Goal: Task Accomplishment & Management: Use online tool/utility

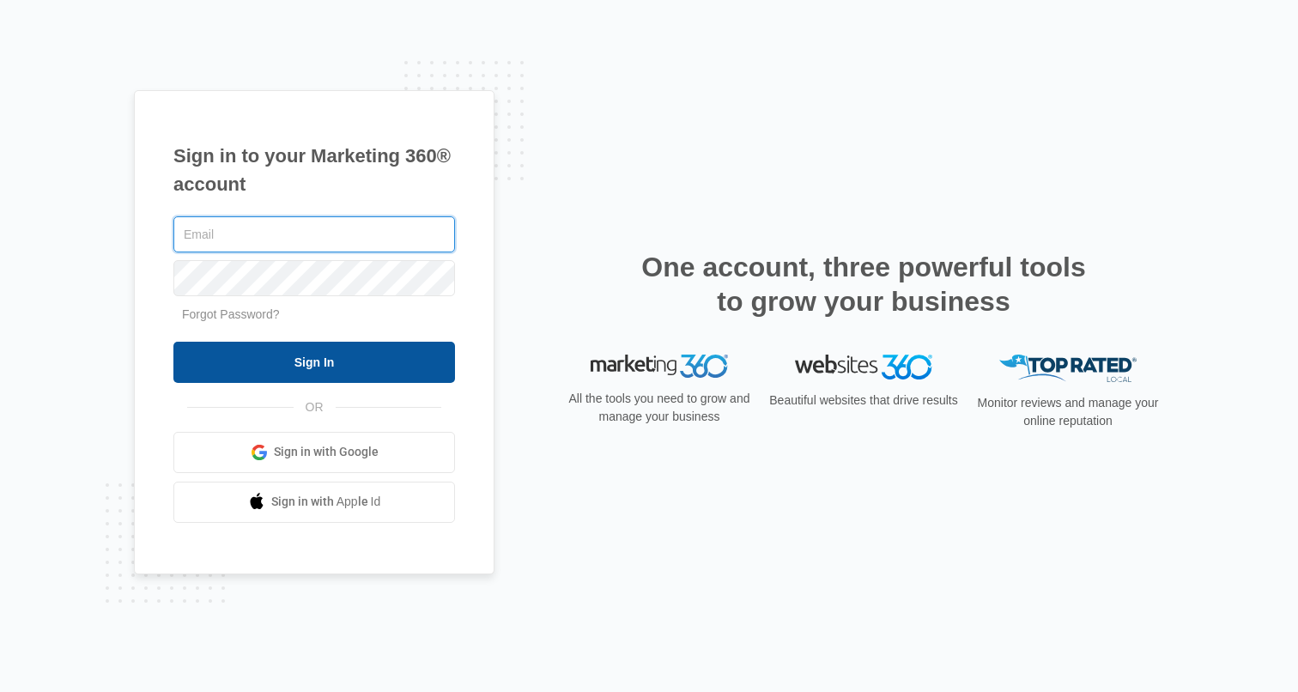
type input "[PERSON_NAME][EMAIL_ADDRESS][PERSON_NAME][DOMAIN_NAME]"
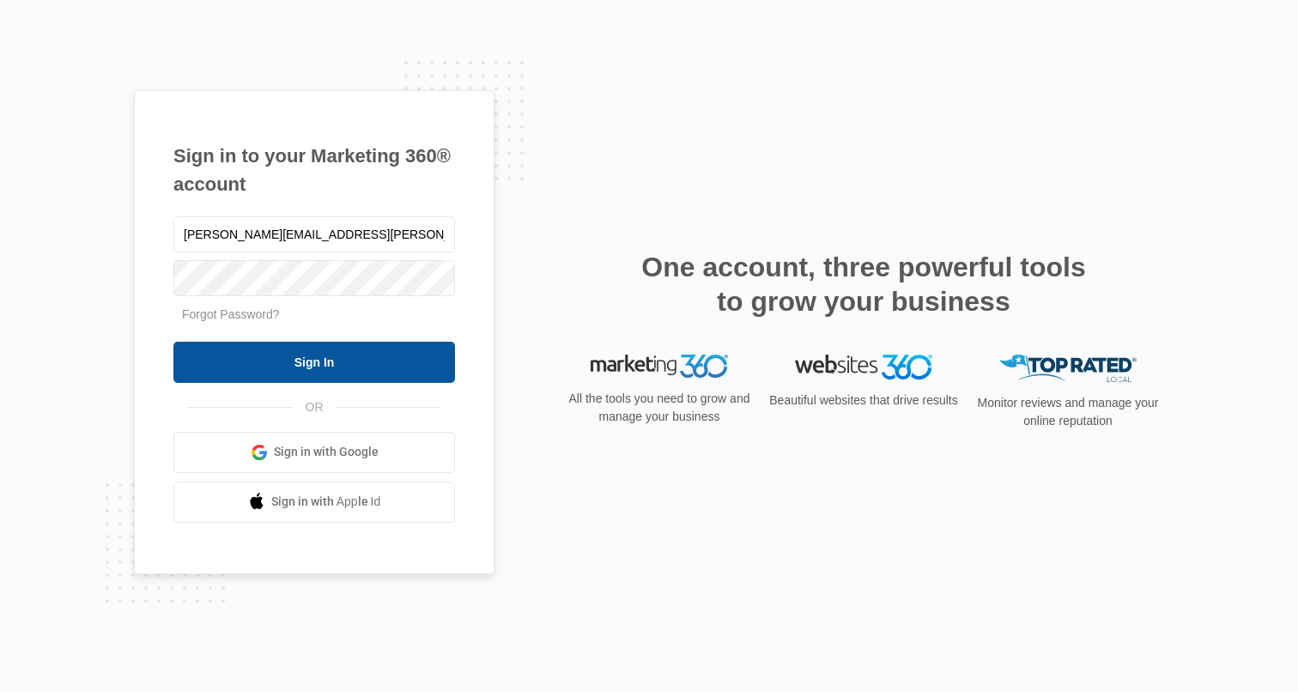
click at [311, 350] on input "Sign In" at bounding box center [314, 362] width 282 height 41
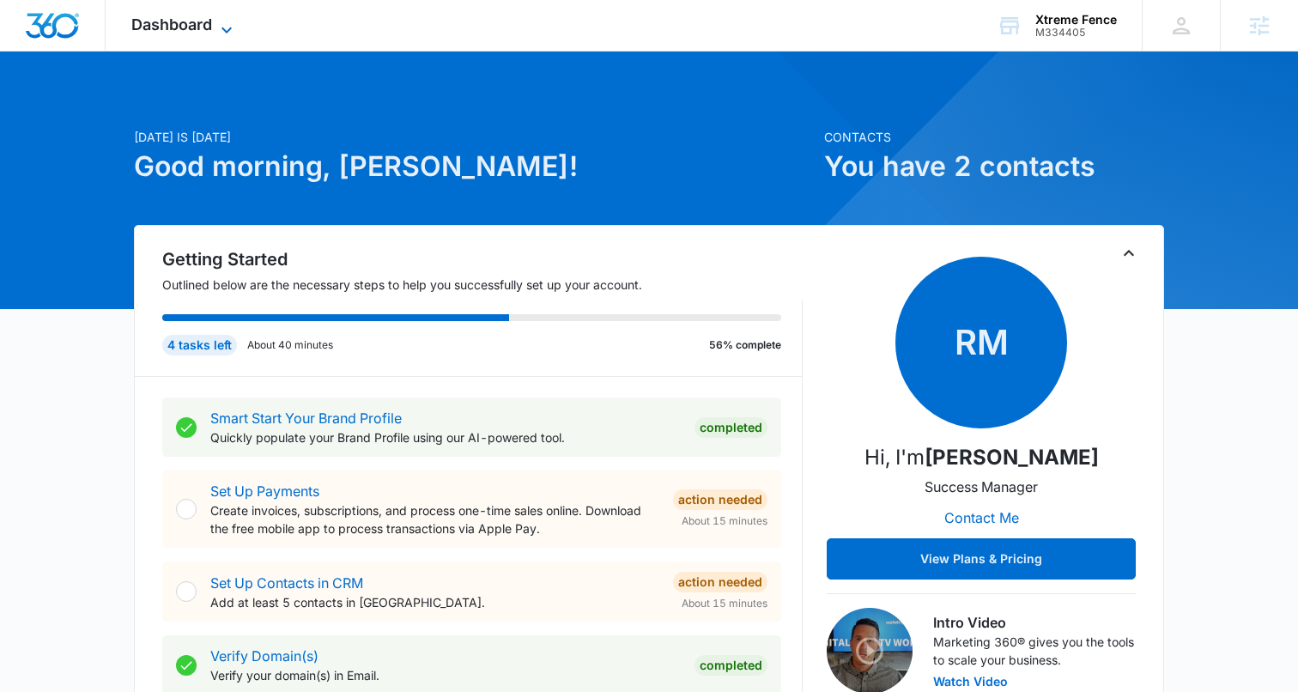
click at [221, 33] on icon at bounding box center [226, 30] width 21 height 21
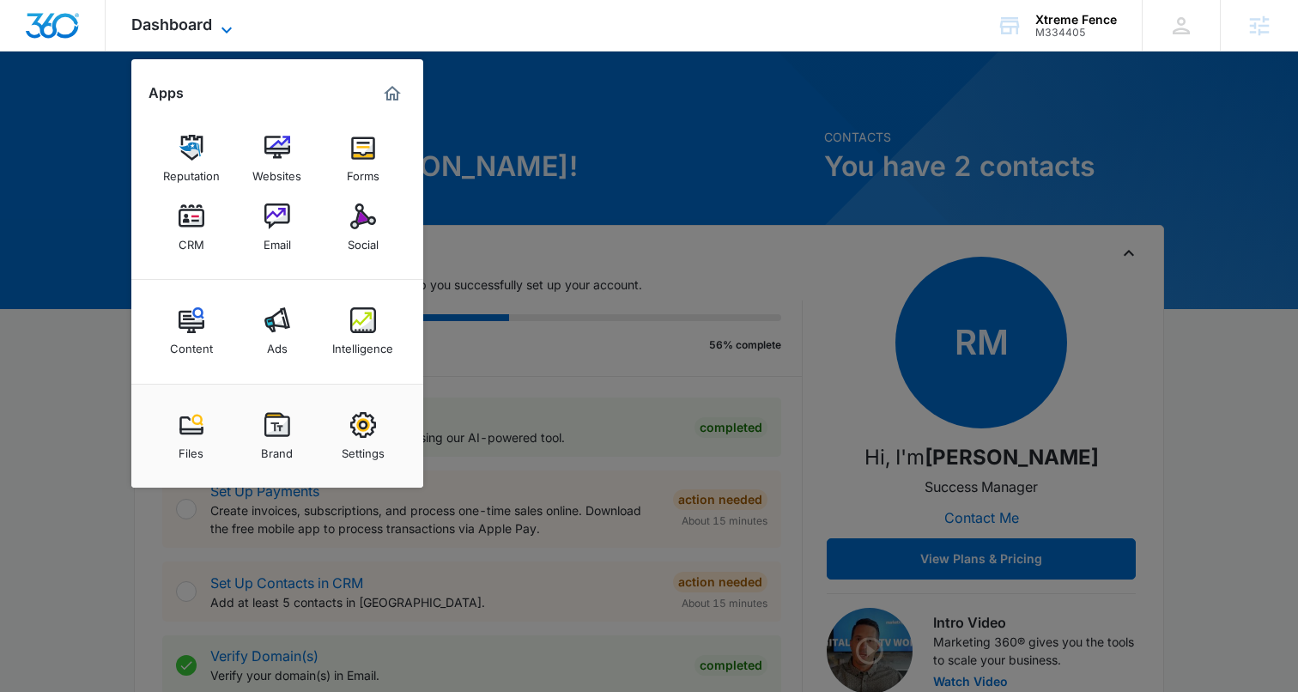
scroll to position [3, 0]
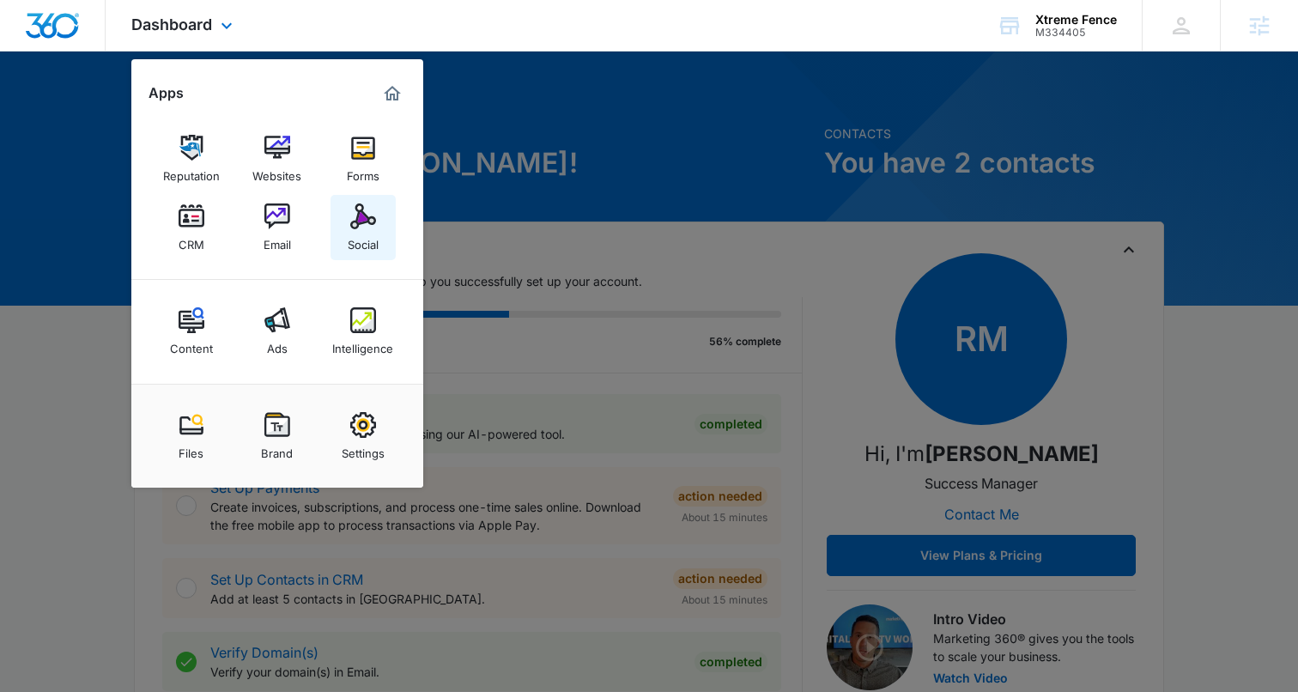
click at [351, 215] on img at bounding box center [363, 216] width 26 height 26
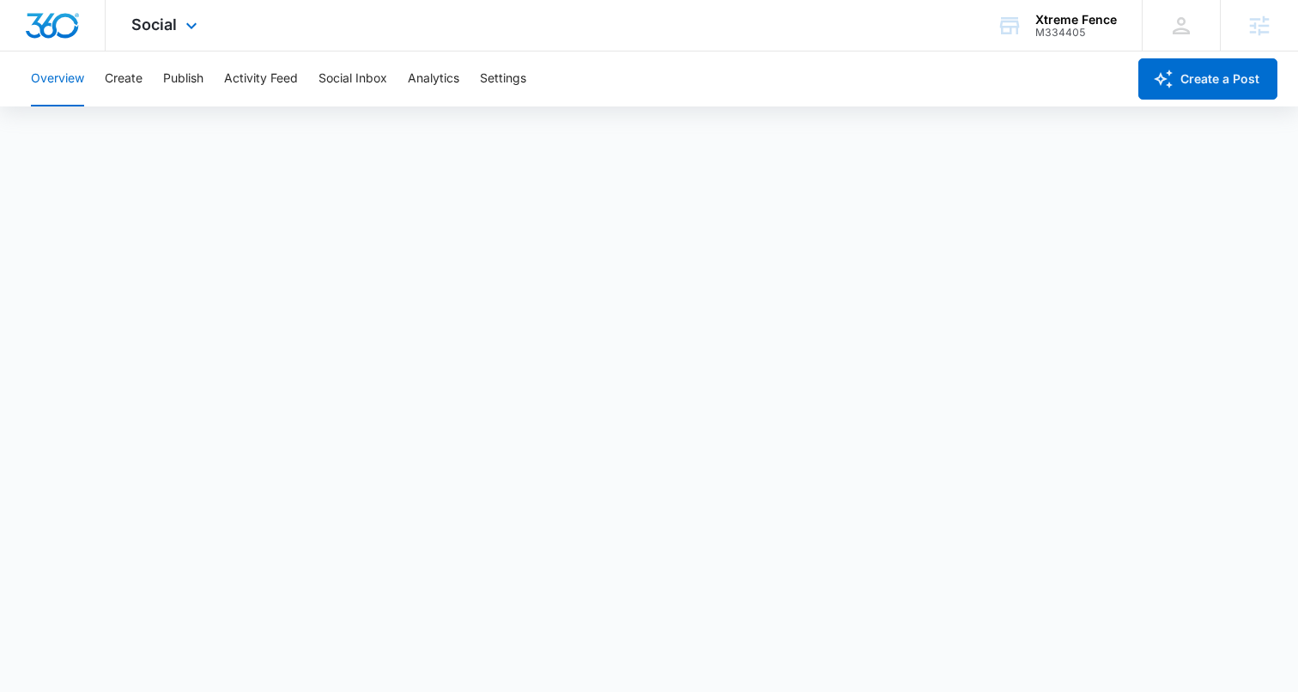
click at [604, 47] on div "Social Apps Reputation Websites Forms CRM Email Social Content Ads Intelligence…" at bounding box center [649, 26] width 1298 height 52
click at [179, 24] on div "Social Apps Reputation Websites Forms CRM Email Social Content Ads Intelligence…" at bounding box center [167, 25] width 122 height 51
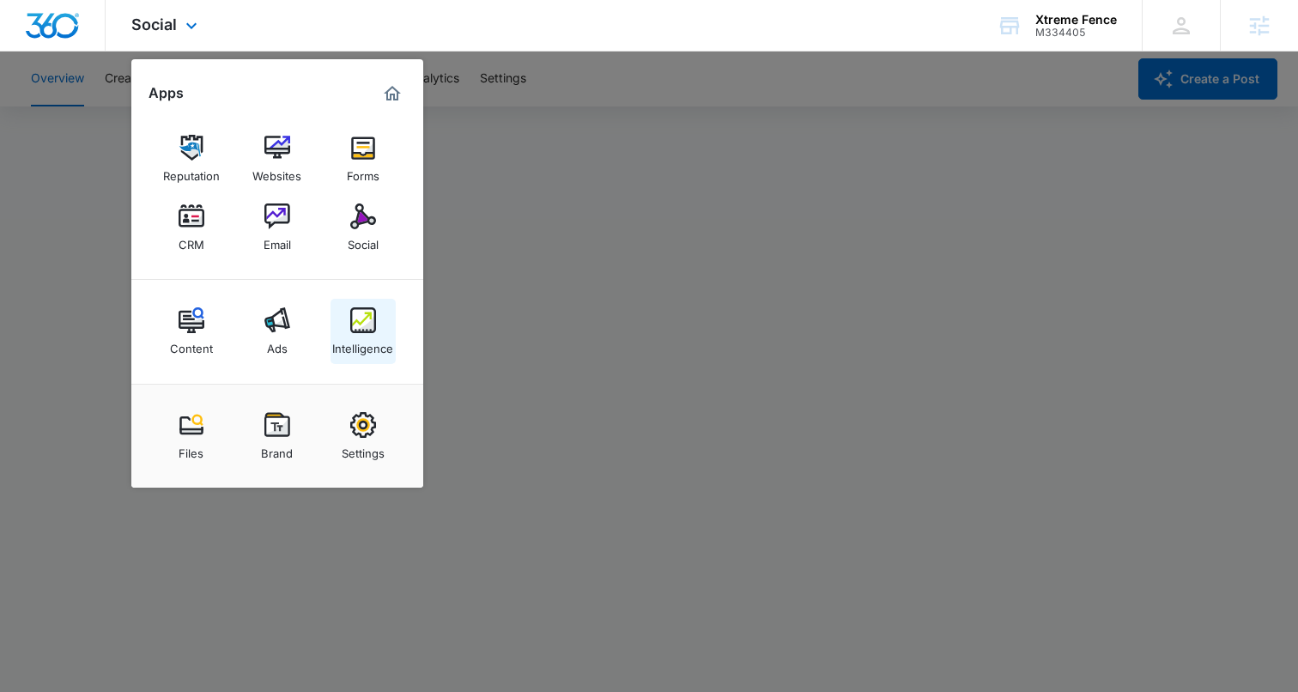
click at [351, 329] on img at bounding box center [363, 320] width 26 height 26
